Goal: Information Seeking & Learning: Compare options

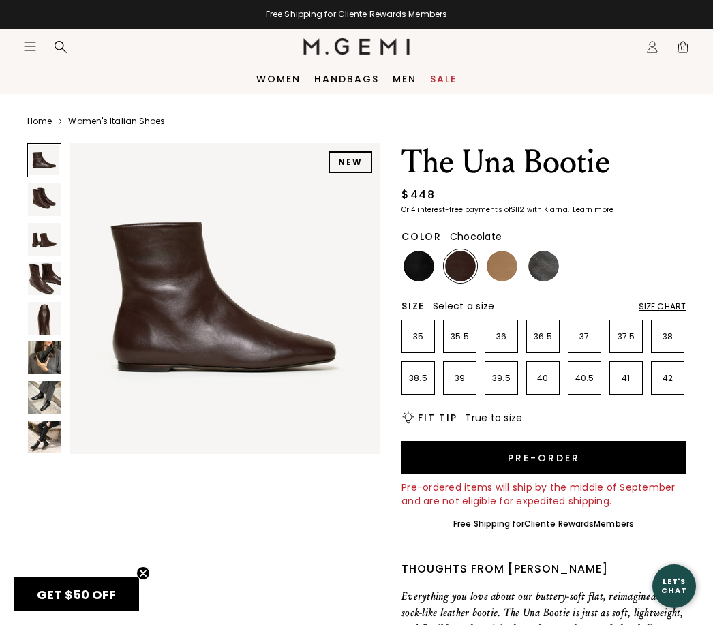
click at [53, 199] on img at bounding box center [44, 199] width 33 height 33
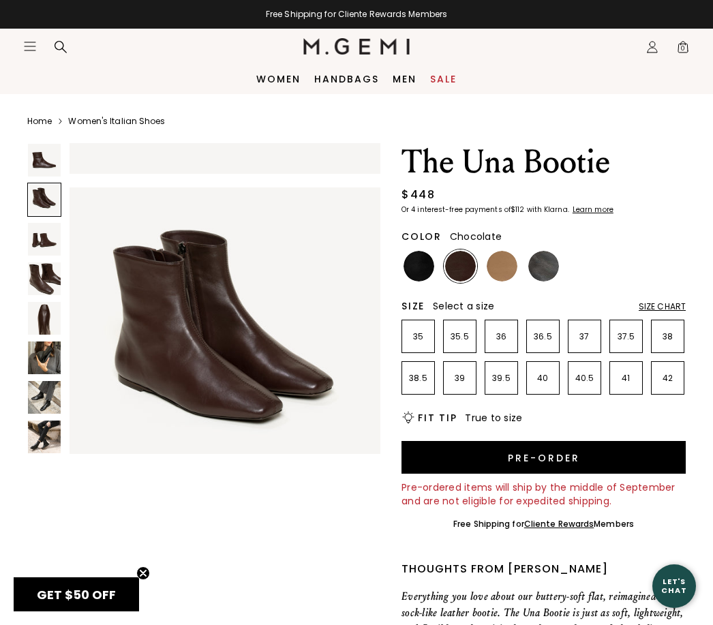
scroll to position [325, 0]
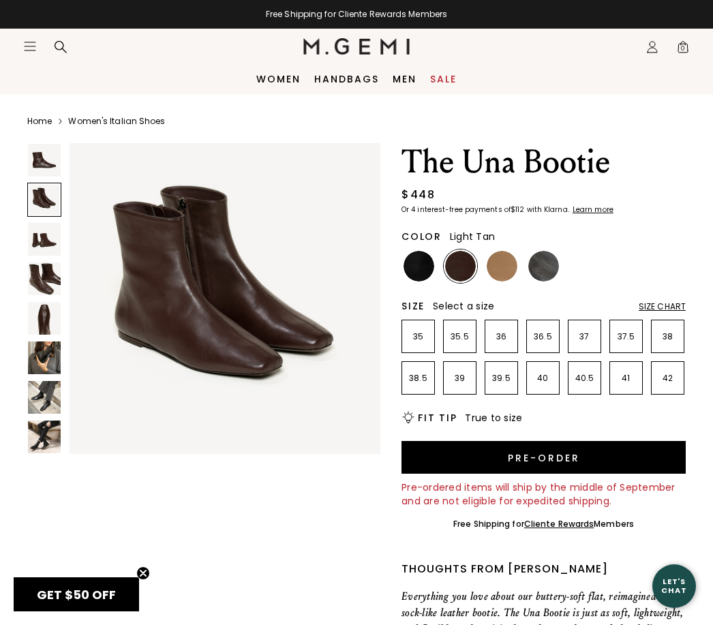
click at [494, 274] on img at bounding box center [502, 266] width 31 height 31
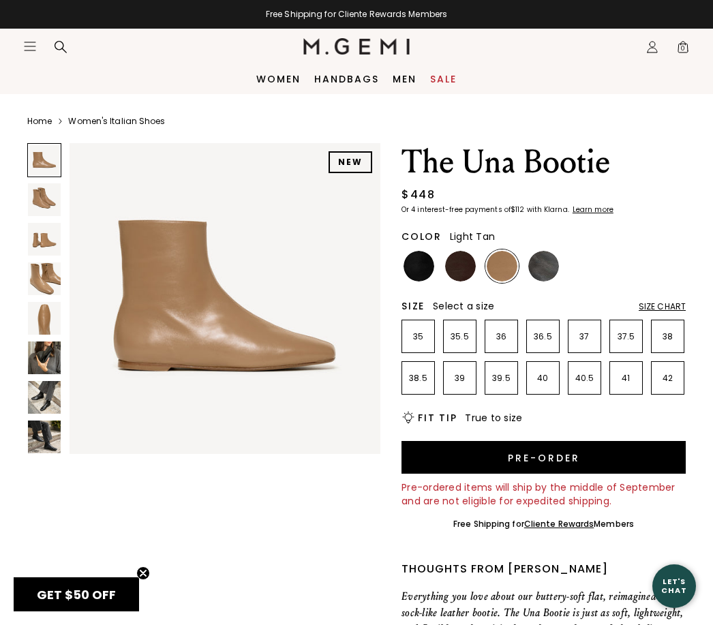
click at [56, 285] on img at bounding box center [44, 279] width 33 height 33
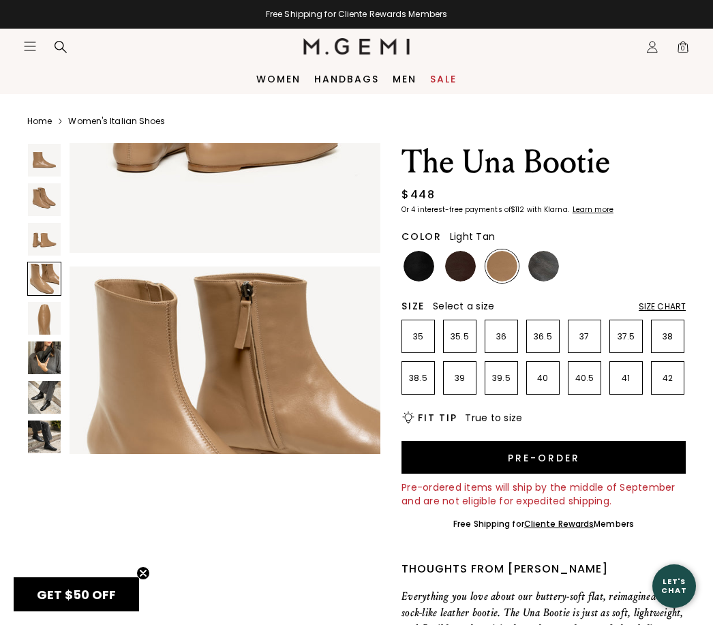
scroll to position [974, 0]
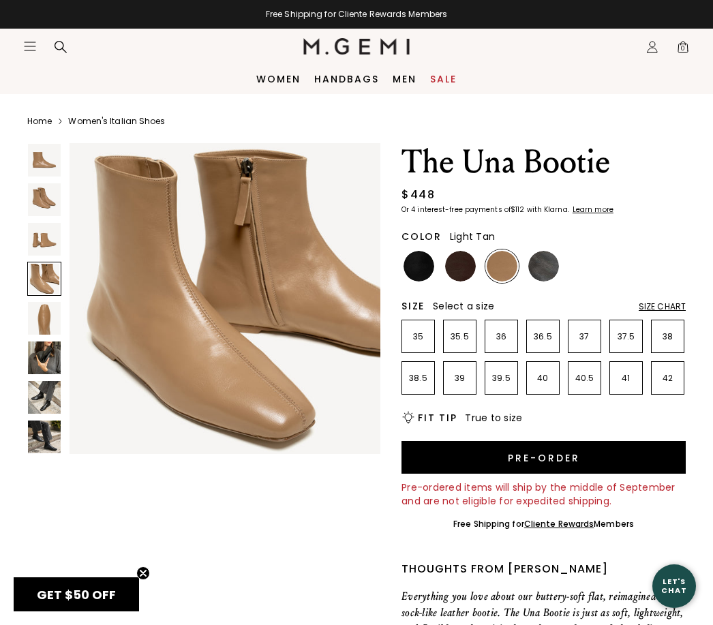
click at [44, 413] on img at bounding box center [44, 397] width 33 height 33
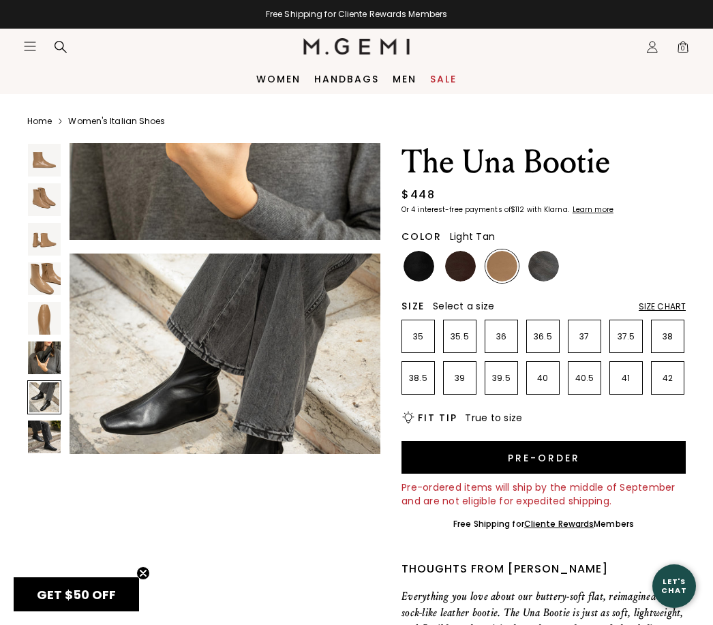
scroll to position [1948, 0]
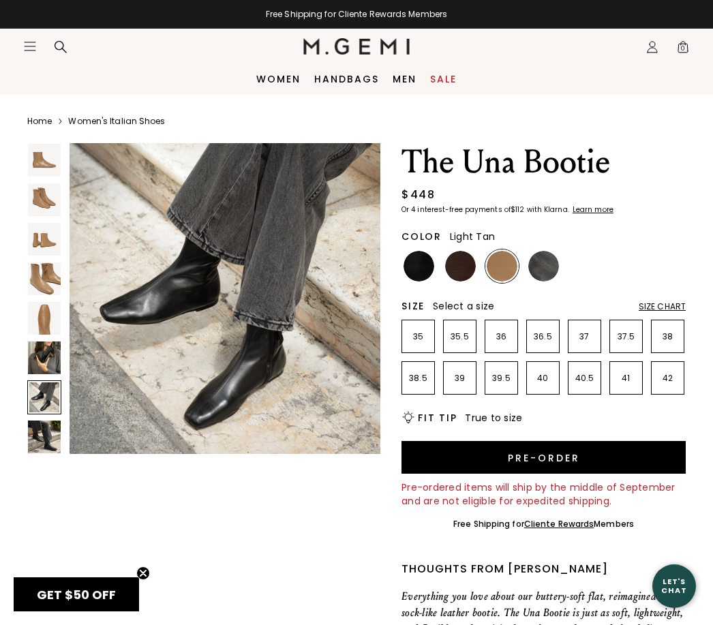
click at [42, 449] on img at bounding box center [44, 437] width 33 height 33
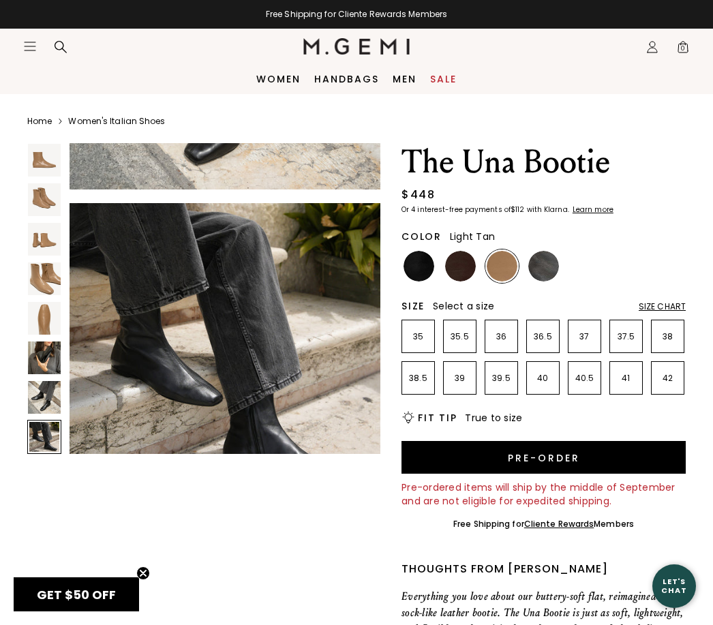
scroll to position [2272, 0]
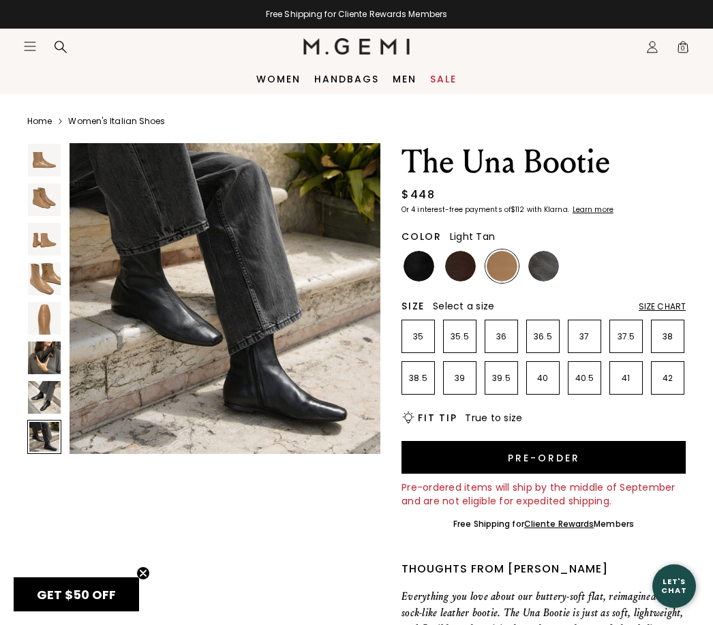
click at [51, 374] on img at bounding box center [44, 358] width 33 height 33
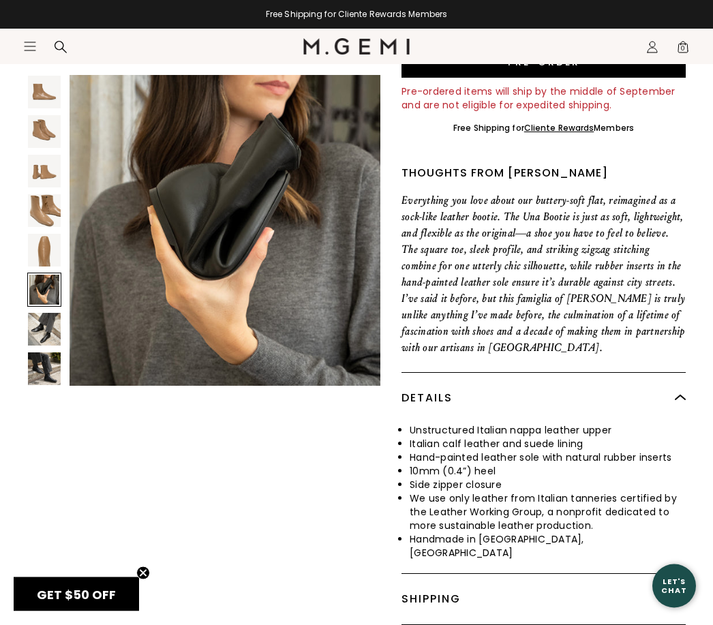
scroll to position [393, 0]
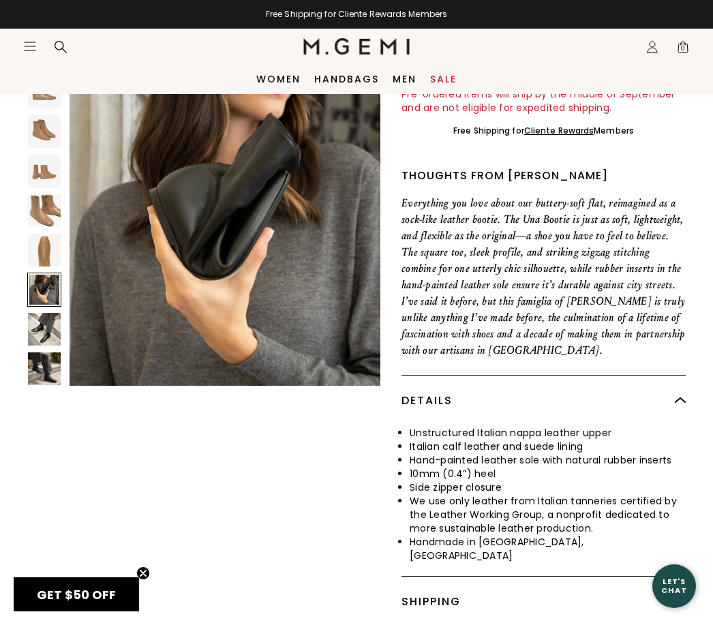
click at [46, 224] on img at bounding box center [44, 210] width 33 height 33
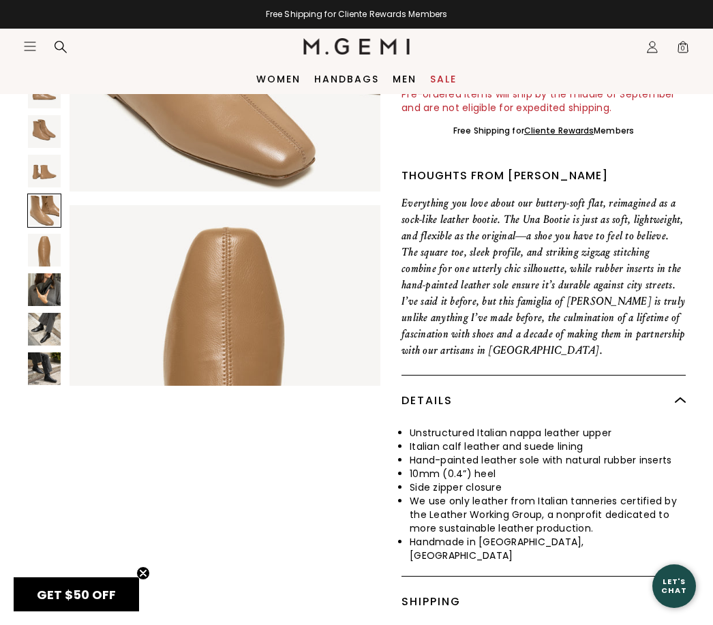
scroll to position [974, 0]
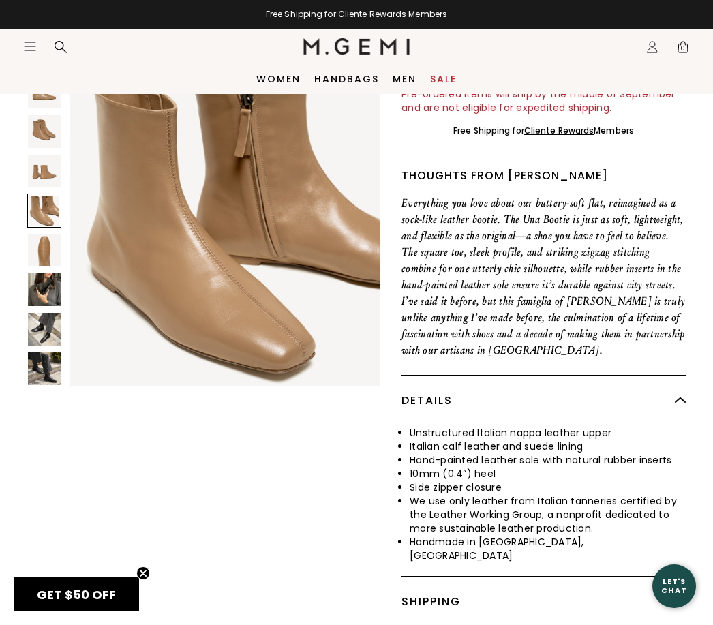
click at [249, 356] on img at bounding box center [225, 230] width 311 height 311
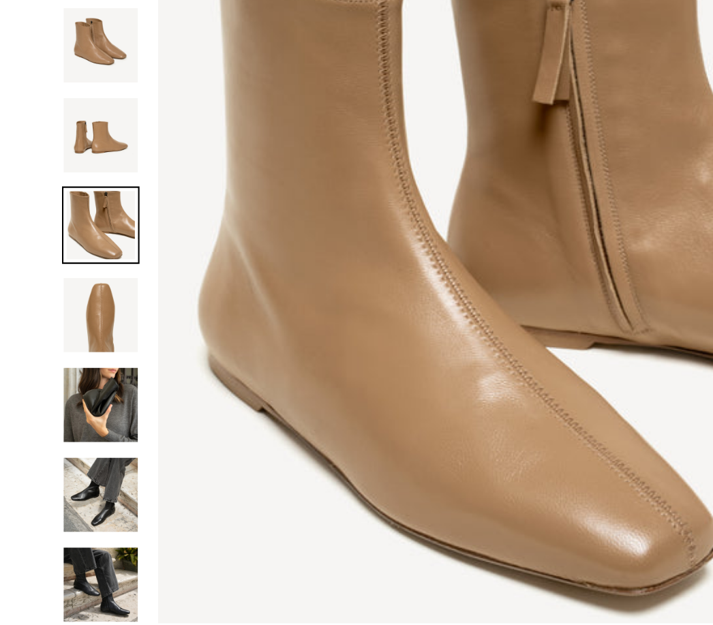
click at [49, 234] on img at bounding box center [44, 250] width 33 height 33
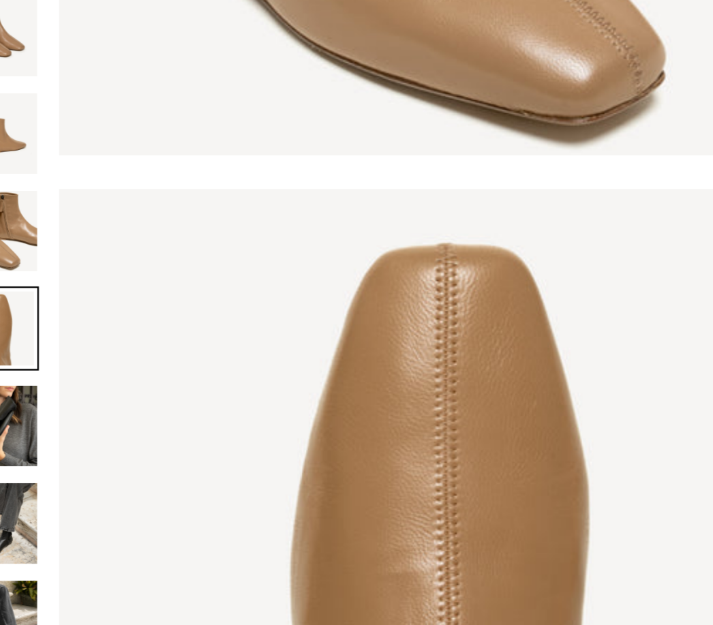
scroll to position [1180, 0]
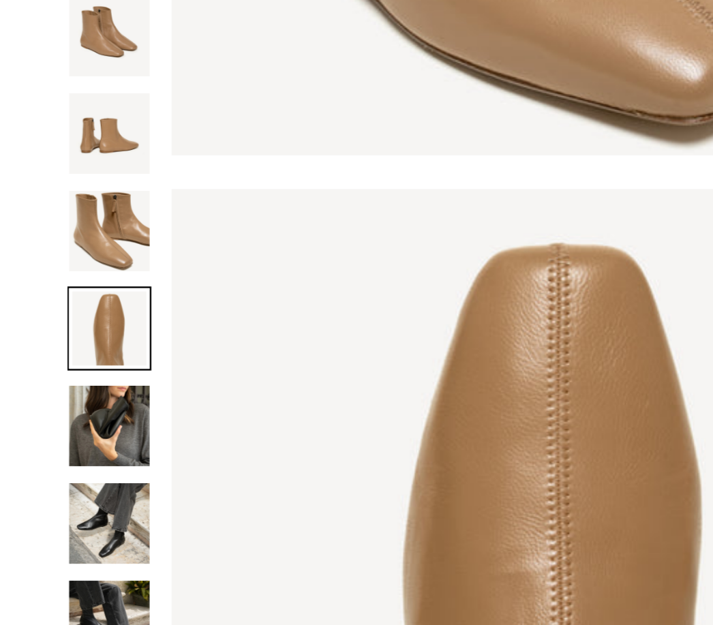
click at [46, 155] on img at bounding box center [44, 171] width 33 height 33
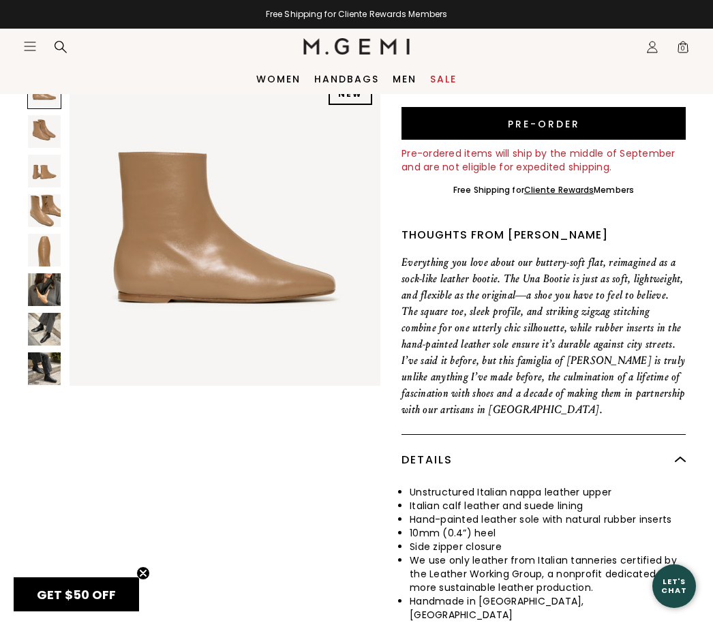
scroll to position [0, 0]
click at [250, 473] on div "NEW The Una Bootie $448 Or 4 interest-free payments of $112 with Klarna Learn m…" at bounding box center [356, 248] width 659 height 878
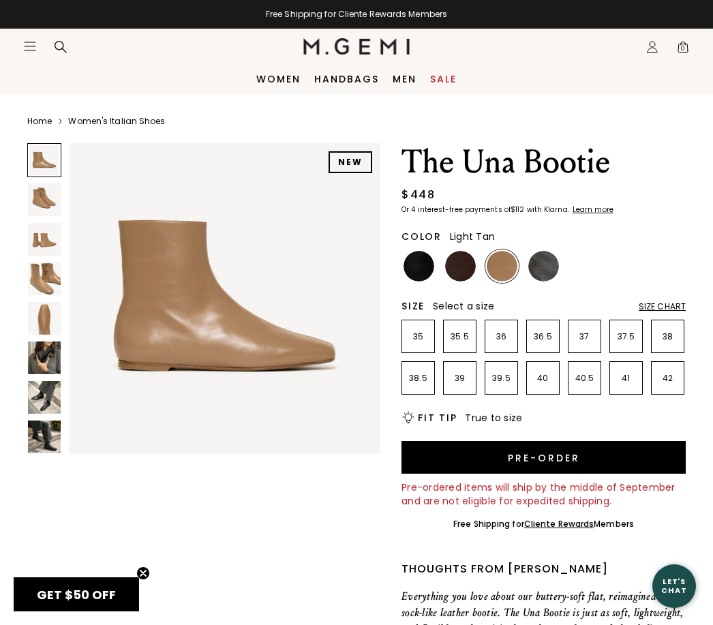
click at [543, 278] on img at bounding box center [544, 266] width 31 height 31
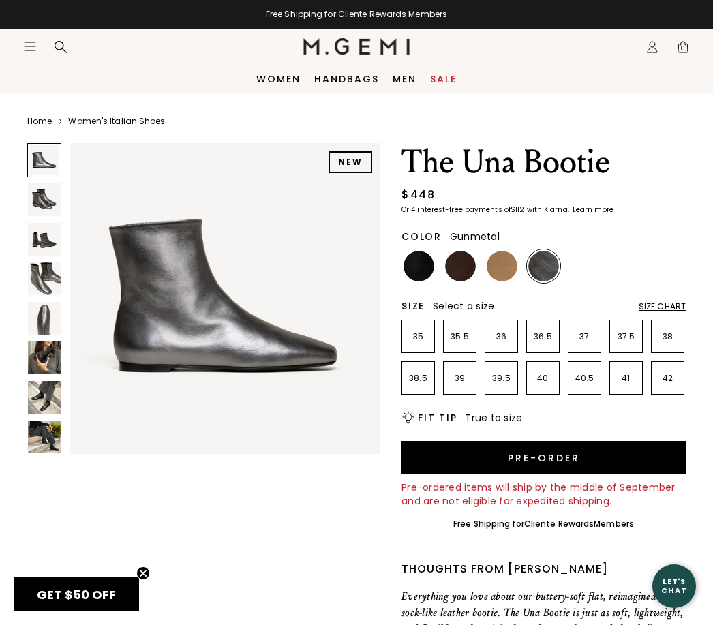
click at [456, 281] on img at bounding box center [460, 266] width 31 height 31
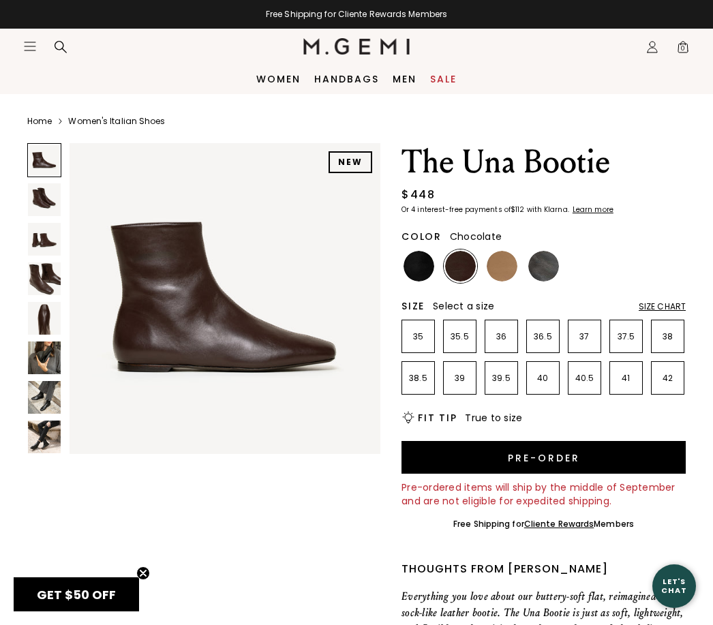
click at [50, 327] on img at bounding box center [44, 318] width 33 height 33
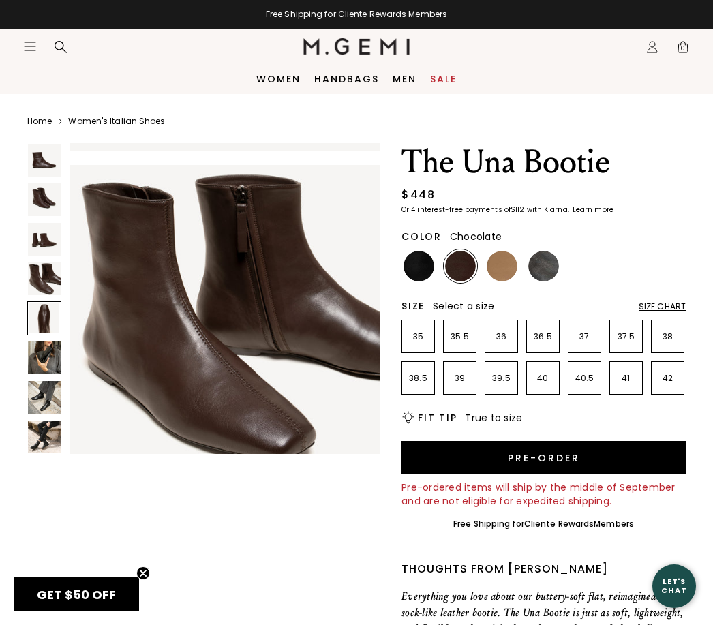
scroll to position [1298, 0]
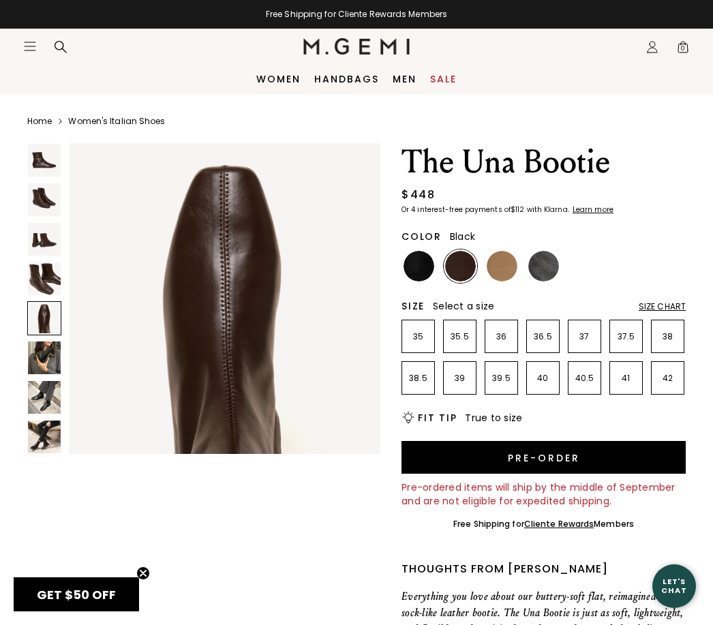
click at [419, 274] on img at bounding box center [419, 266] width 31 height 31
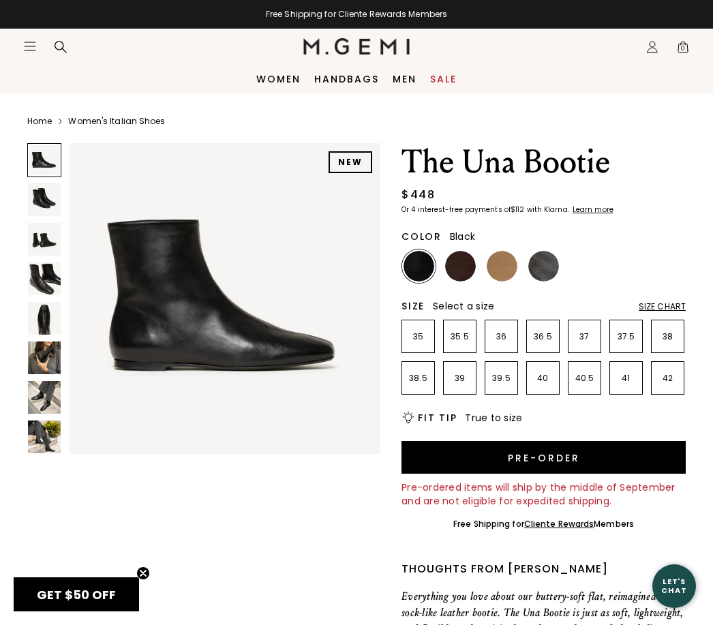
click at [43, 332] on img at bounding box center [44, 318] width 33 height 33
